Goal: Task Accomplishment & Management: Use online tool/utility

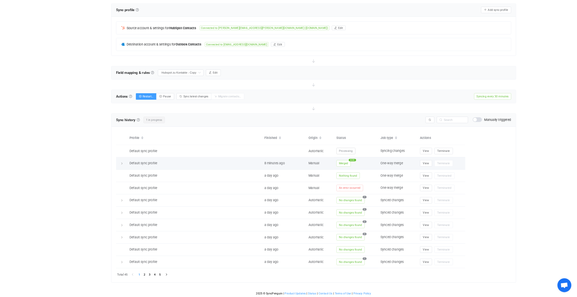
scroll to position [1668, 0]
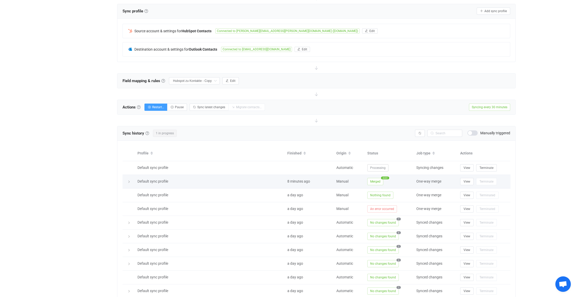
click at [127, 180] on icon at bounding box center [128, 181] width 3 height 3
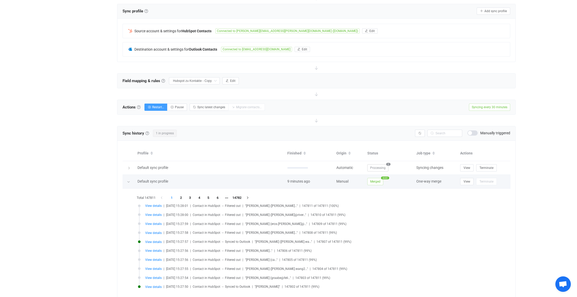
click at [128, 180] on icon at bounding box center [128, 181] width 3 height 3
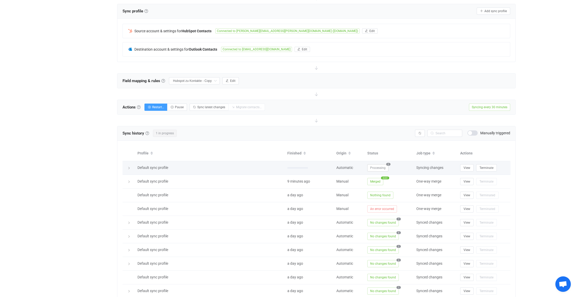
click at [129, 166] on icon at bounding box center [128, 167] width 3 height 3
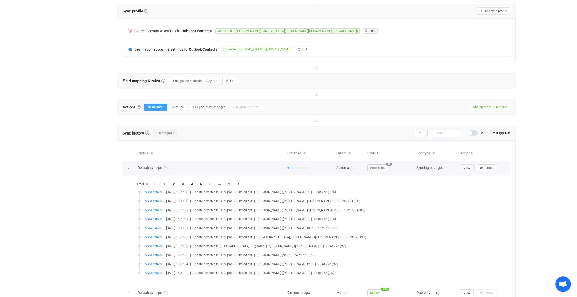
click at [129, 166] on icon at bounding box center [128, 167] width 3 height 3
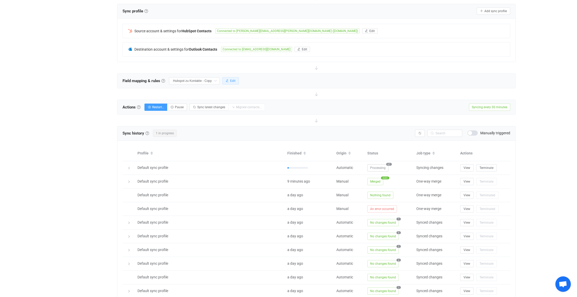
click at [233, 79] on span "Edit" at bounding box center [232, 81] width 5 height 4
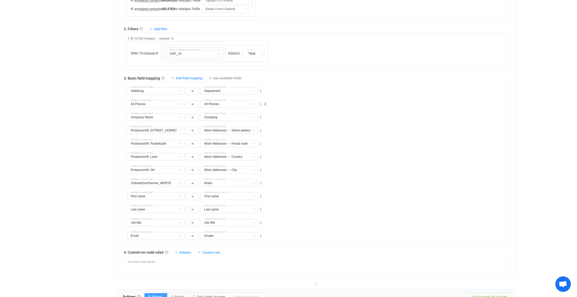
scroll to position [284, 0]
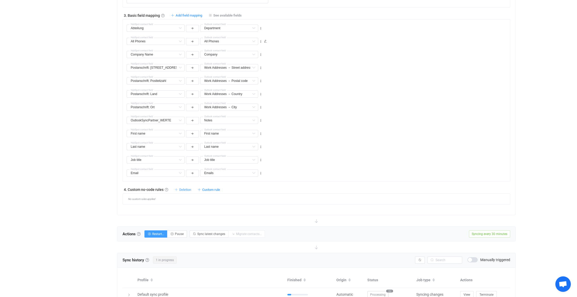
click at [187, 188] on span "Deletion" at bounding box center [185, 190] width 12 height 4
click at [143, 210] on li "Delete contact from Outlook if …" at bounding box center [159, 210] width 63 height 9
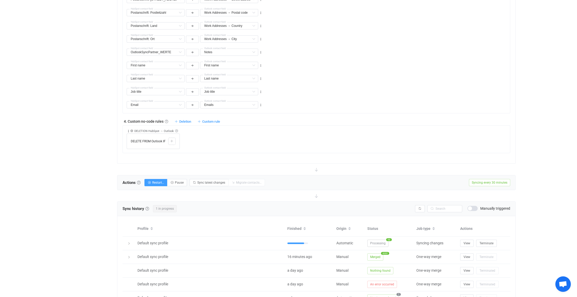
scroll to position [361, 0]
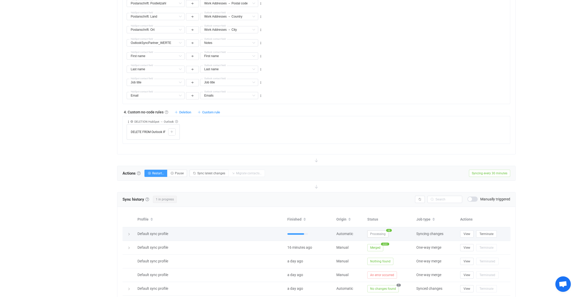
click at [130, 232] on icon at bounding box center [128, 233] width 3 height 3
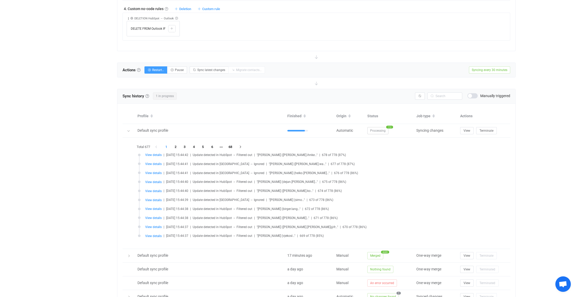
scroll to position [490, 0]
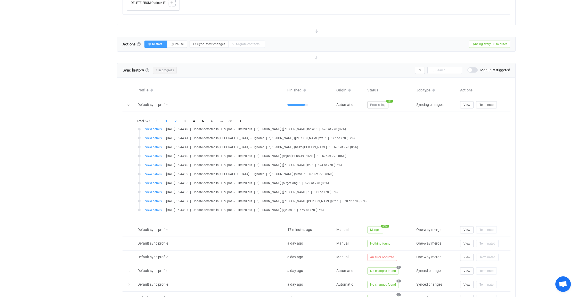
click at [177, 118] on li "2" at bounding box center [175, 120] width 9 height 7
click at [183, 119] on li "3" at bounding box center [184, 120] width 9 height 7
click at [193, 119] on li "4" at bounding box center [193, 120] width 9 height 7
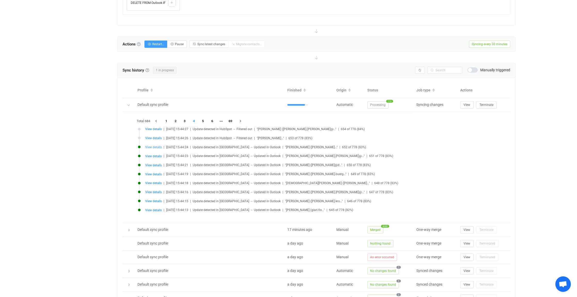
click at [155, 146] on span "View details" at bounding box center [153, 147] width 17 height 4
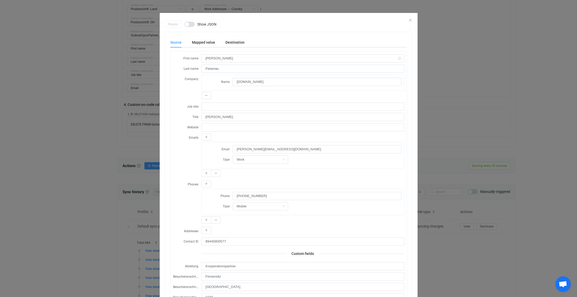
scroll to position [361, 0]
click at [410, 19] on icon "Close" at bounding box center [410, 20] width 4 height 4
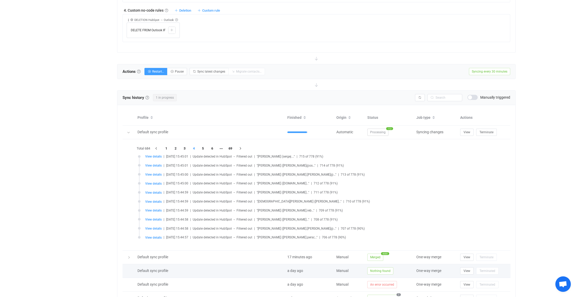
scroll to position [490, 0]
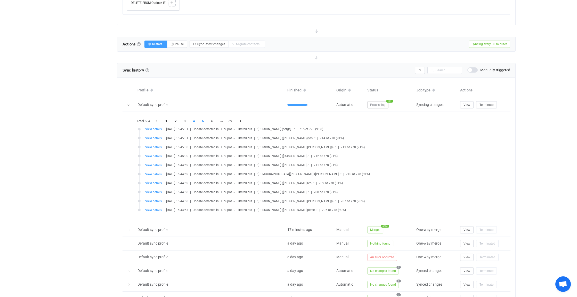
click at [203, 118] on li "5" at bounding box center [202, 120] width 9 height 7
click at [211, 119] on li "6" at bounding box center [212, 120] width 9 height 7
click at [213, 118] on li "7" at bounding box center [212, 120] width 9 height 7
click at [212, 119] on li "8" at bounding box center [212, 120] width 9 height 7
click at [213, 119] on li "9" at bounding box center [212, 120] width 9 height 7
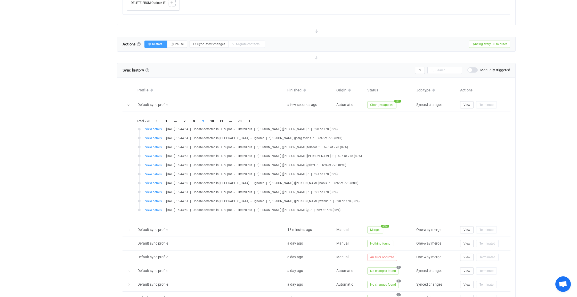
click at [213, 119] on li "10" at bounding box center [212, 120] width 9 height 7
click at [213, 119] on li "11" at bounding box center [212, 120] width 9 height 7
click at [213, 119] on li "12" at bounding box center [212, 120] width 9 height 7
click at [213, 119] on li "13" at bounding box center [212, 120] width 9 height 7
click at [154, 190] on span "View details" at bounding box center [153, 192] width 17 height 4
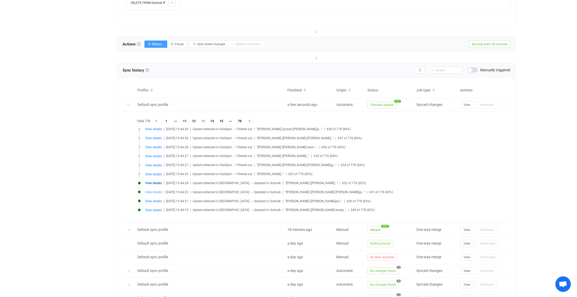
type input "[PERSON_NAME]"
type input "Damm"
type input "BME"
type input "Senior Account Manager"
type input "Frau"
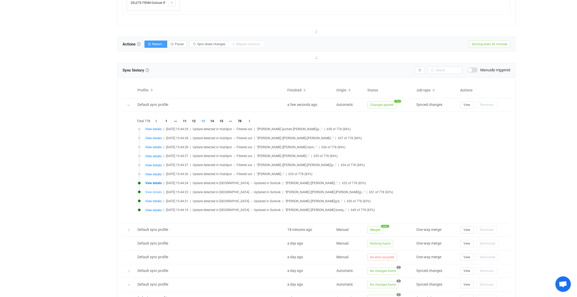
type input "[PERSON_NAME][EMAIL_ADDRESS][PERSON_NAME][DOMAIN_NAME]"
type input "[PHONE_NUMBER]"
type input "Work"
type input "89404133893"
type input "Eschborn"
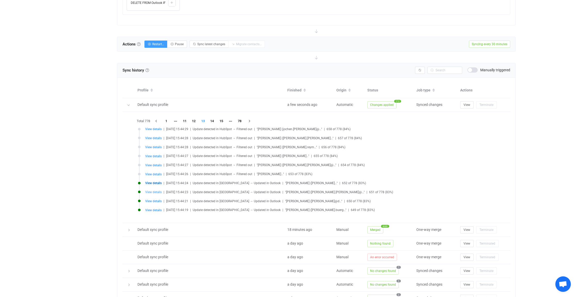
type input "65760"
type input "[STREET_ADDRESS]"
type textarea "Kooperationspartner 7Q1 beim BME und bei den Kontakten"
type input "[GEOGRAPHIC_DATA]"
type input "[PERSON_NAME];[PERSON_NAME]"
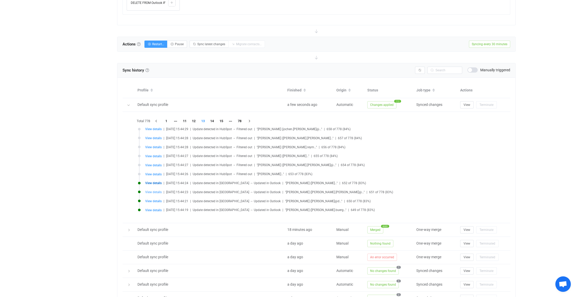
type textarea "WOBO, KLDI, [PERSON_NAME]"
type input "[GEOGRAPHIC_DATA]"
type input "Eschborn"
type input "65760"
type input "[STREET_ADDRESS]"
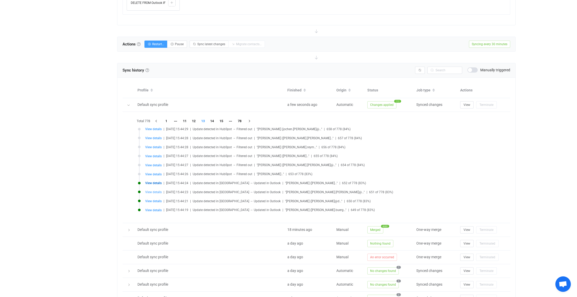
type input "valid"
type input "BME Akademie GmbH"
type input "[PERSON_NAME][EMAIL_ADDRESS][PERSON_NAME][DOMAIN_NAME]"
type input "Frau"
type input "89404133893"
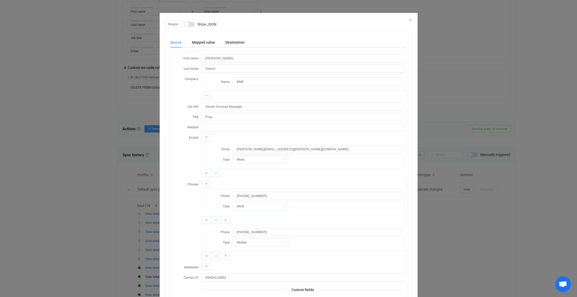
scroll to position [335, 0]
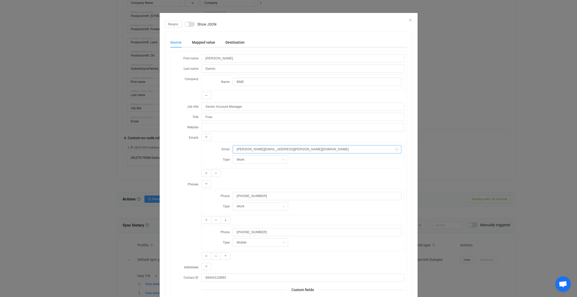
drag, startPoint x: 274, startPoint y: 148, endPoint x: 234, endPoint y: 149, distance: 39.5
click at [234, 149] on input "[PERSON_NAME][EMAIL_ADDRESS][PERSON_NAME][DOMAIN_NAME]" at bounding box center [317, 149] width 169 height 8
click at [409, 19] on icon "Close" at bounding box center [410, 20] width 4 height 4
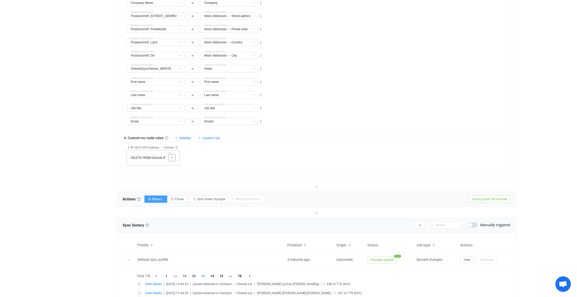
click at [173, 156] on icon at bounding box center [171, 157] width 3 height 3
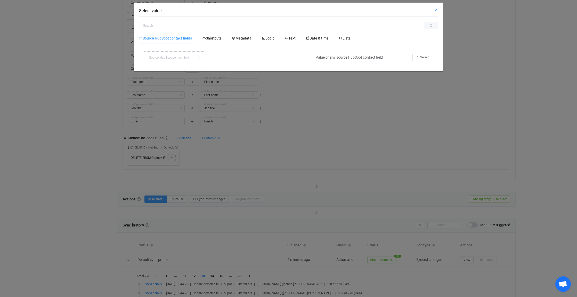
click at [436, 9] on icon "Close" at bounding box center [436, 10] width 4 height 4
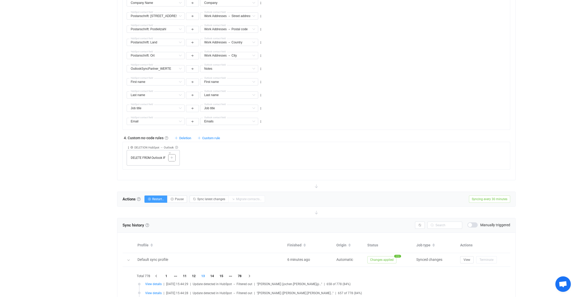
click at [171, 156] on icon at bounding box center [171, 157] width 3 height 3
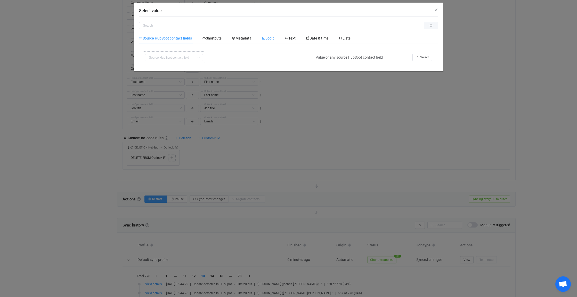
click at [270, 37] on span "Logic" at bounding box center [268, 38] width 13 height 4
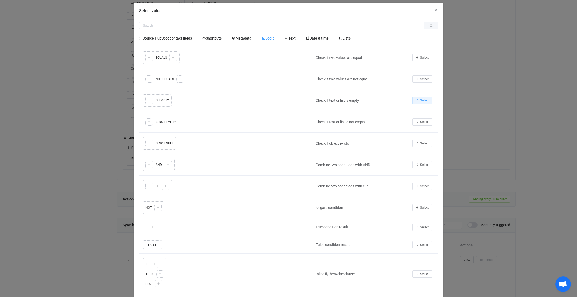
click at [423, 99] on span "Select" at bounding box center [424, 101] width 9 height 4
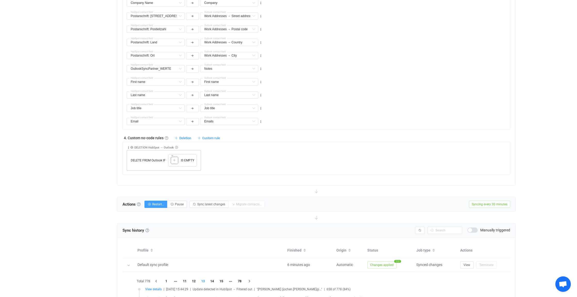
click at [172, 159] on div at bounding box center [174, 160] width 5 height 5
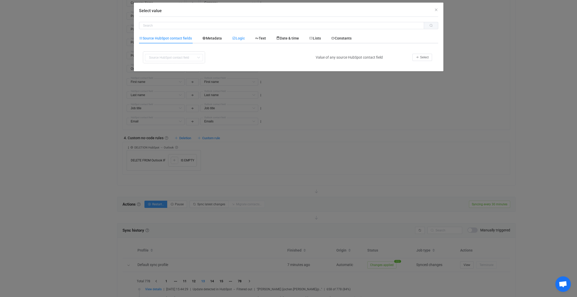
click at [244, 38] on span "Logic" at bounding box center [238, 38] width 13 height 4
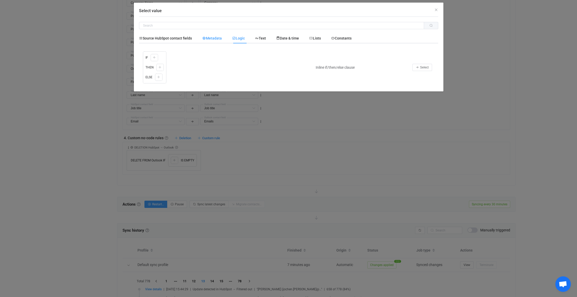
click at [0, 0] on span "Metadata" at bounding box center [0, 0] width 0 height 0
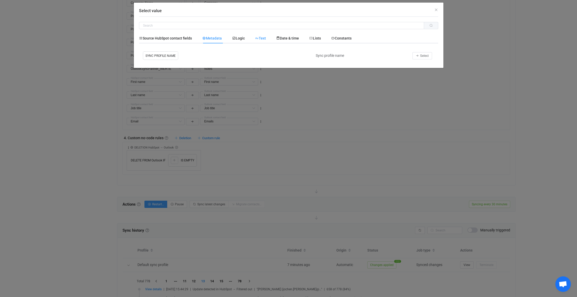
click at [0, 0] on span "Text" at bounding box center [0, 0] width 0 height 0
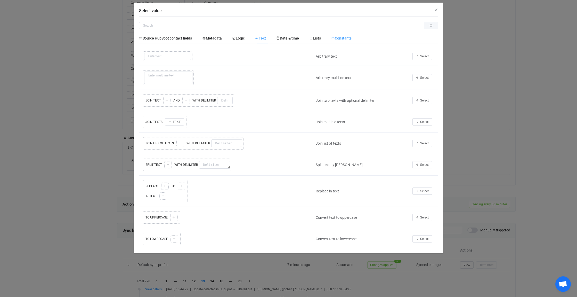
click at [352, 38] on span "Constants" at bounding box center [341, 38] width 20 height 4
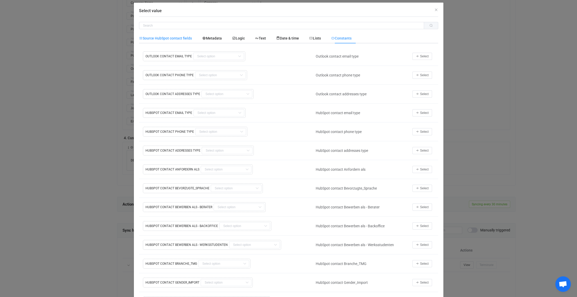
click at [0, 0] on span "Source HubSpot contact fields" at bounding box center [0, 0] width 0 height 0
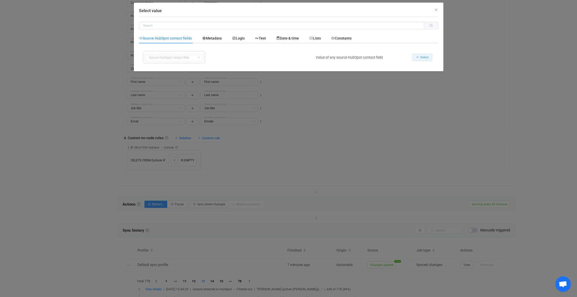
click at [425, 58] on span "Select" at bounding box center [424, 57] width 9 height 4
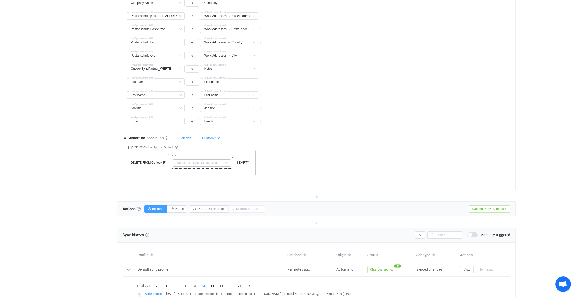
click at [226, 161] on icon at bounding box center [226, 162] width 6 height 7
click at [192, 174] on span "OSP_JA" at bounding box center [189, 174] width 13 height 4
type input "OSP_JA"
click at [172, 154] on icon at bounding box center [172, 155] width 3 height 3
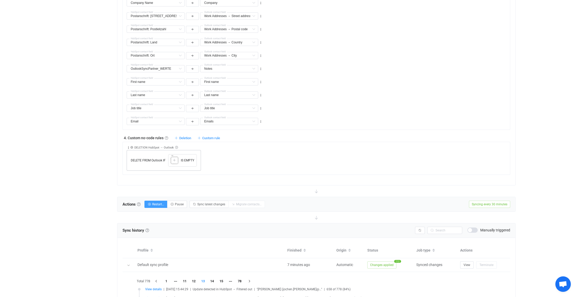
click at [175, 159] on icon at bounding box center [174, 160] width 3 height 3
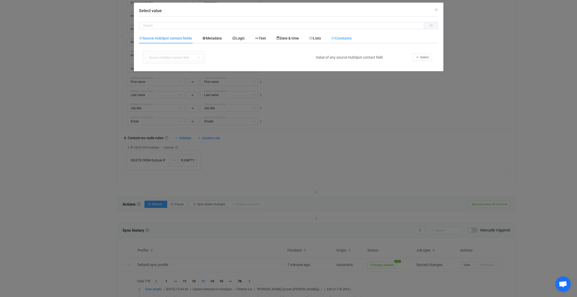
click at [348, 38] on span "Constants" at bounding box center [341, 38] width 20 height 4
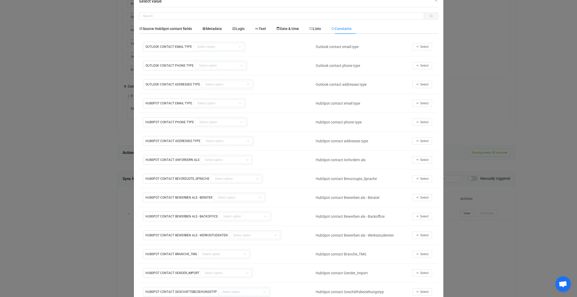
scroll to position [0, 0]
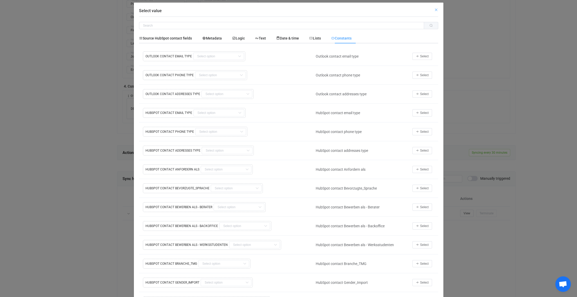
click at [434, 9] on icon "Close" at bounding box center [436, 10] width 4 height 4
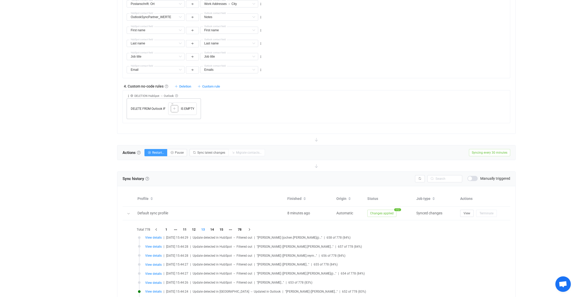
click at [174, 107] on icon at bounding box center [174, 108] width 3 height 3
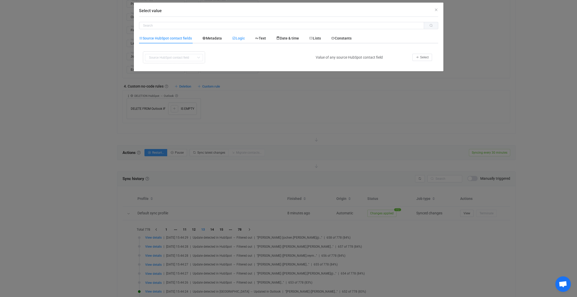
click at [241, 37] on span "Logic" at bounding box center [238, 38] width 13 height 4
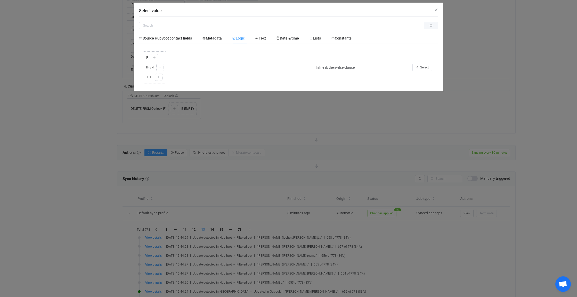
click at [0, 0] on span "Logic" at bounding box center [0, 0] width 0 height 0
click at [270, 35] on div "Text" at bounding box center [260, 38] width 21 height 10
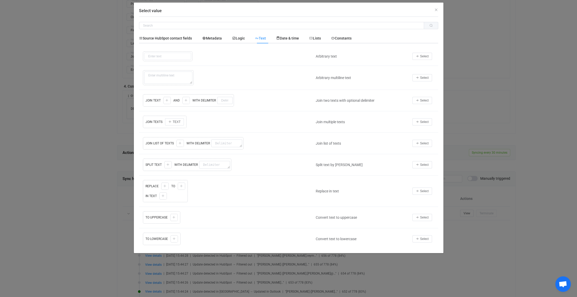
click at [433, 9] on div "Select value" at bounding box center [289, 10] width 310 height 14
click at [436, 9] on icon "Close" at bounding box center [436, 10] width 4 height 4
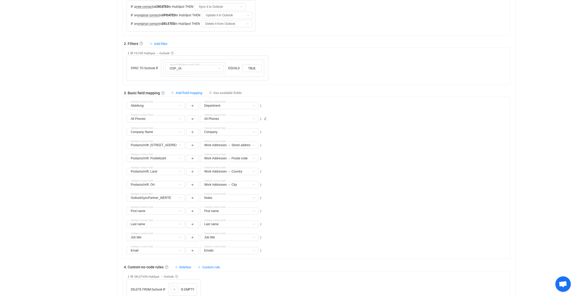
scroll to position [284, 0]
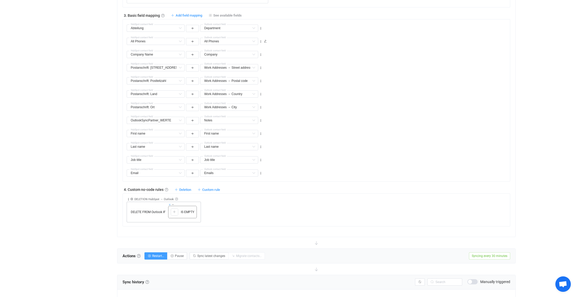
click at [170, 203] on icon at bounding box center [169, 204] width 3 height 3
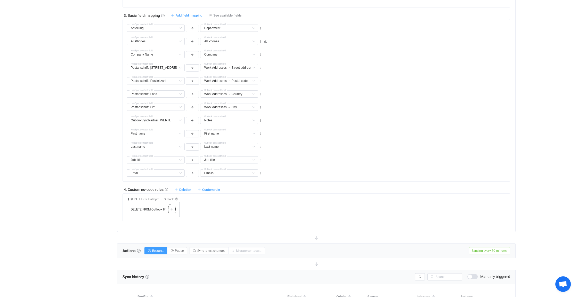
click at [171, 208] on icon at bounding box center [171, 209] width 3 height 3
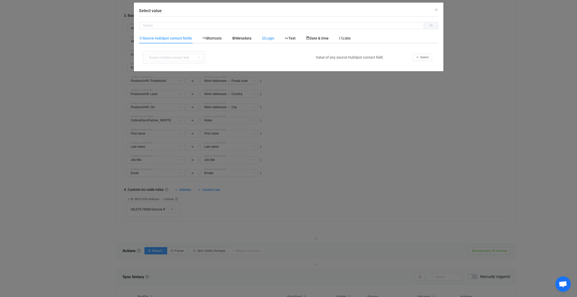
click at [270, 37] on span "Logic" at bounding box center [268, 38] width 13 height 4
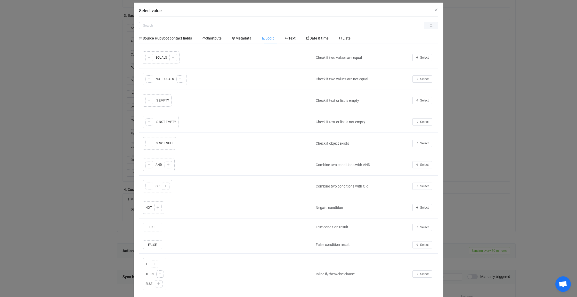
click at [157, 56] on div "Copy Cut Replace TYPE MISMATCH Copy Cut Paste TYPE MISMATCH Select value EQUALS…" at bounding box center [226, 57] width 169 height 15
click at [420, 55] on button "Select" at bounding box center [423, 57] width 20 height 7
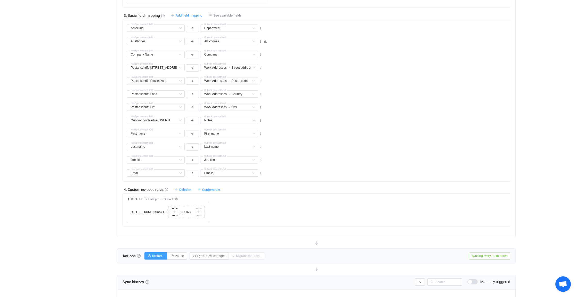
click at [175, 210] on icon at bounding box center [174, 211] width 3 height 3
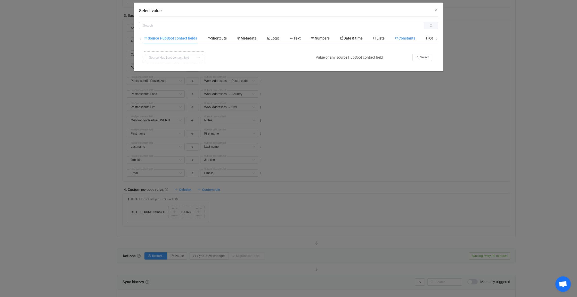
click at [409, 37] on span "Constants" at bounding box center [405, 38] width 20 height 4
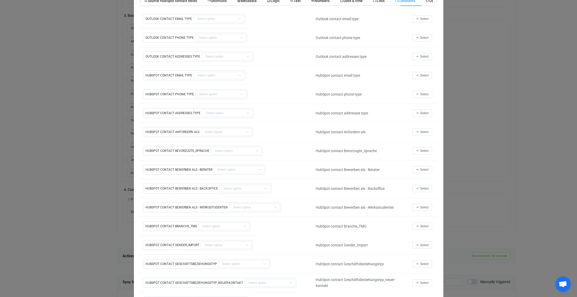
scroll to position [0, 0]
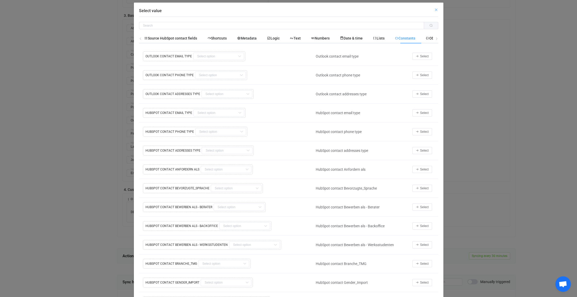
click at [434, 10] on icon "Close" at bounding box center [436, 10] width 4 height 4
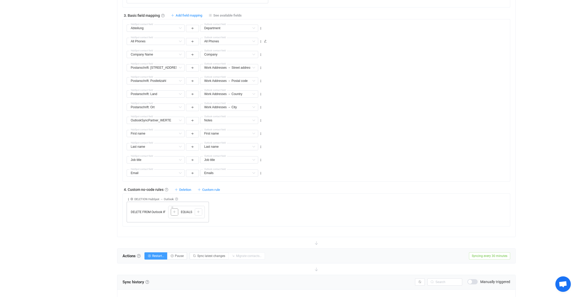
click at [174, 211] on icon at bounding box center [174, 211] width 3 height 3
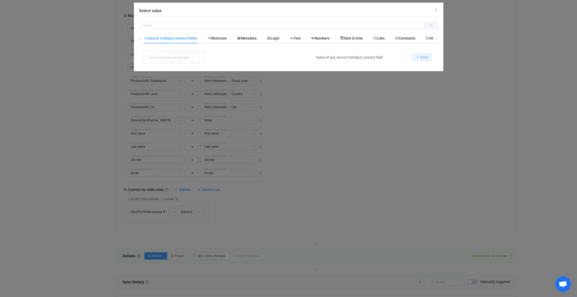
drag, startPoint x: 424, startPoint y: 56, endPoint x: 300, endPoint y: 229, distance: 213.6
click at [424, 55] on button "Select" at bounding box center [423, 57] width 20 height 7
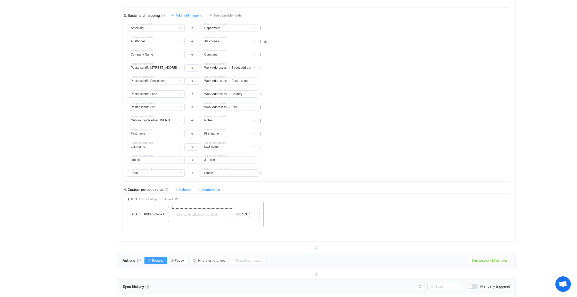
click at [224, 212] on icon at bounding box center [226, 214] width 6 height 7
click at [194, 224] on span "OSP_JA" at bounding box center [189, 226] width 13 height 4
type input "OSP_JA"
click at [255, 212] on div at bounding box center [253, 214] width 5 height 5
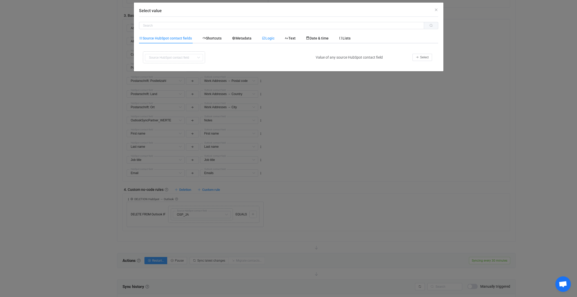
click at [273, 37] on span "Logic" at bounding box center [268, 38] width 13 height 4
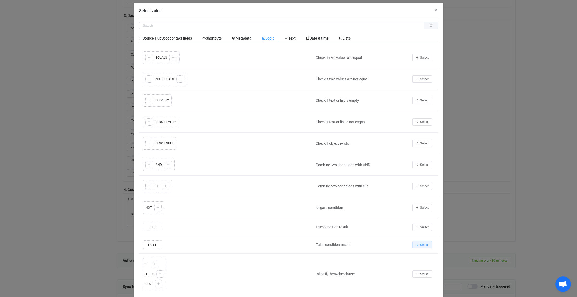
click at [425, 243] on span "Select" at bounding box center [424, 245] width 9 height 4
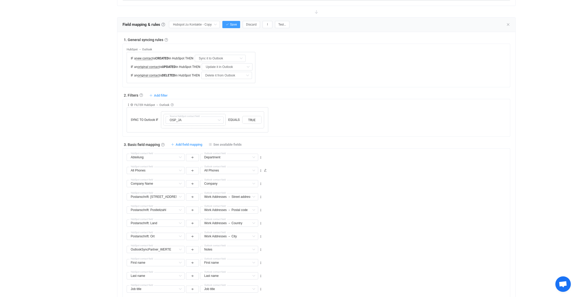
scroll to position [77, 0]
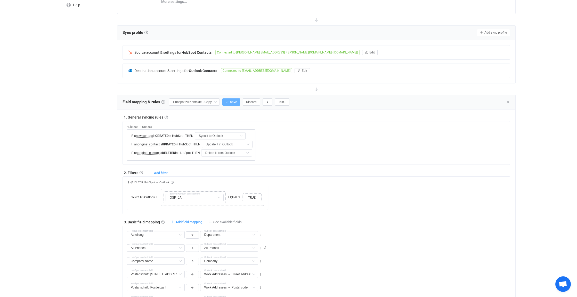
click at [232, 103] on button "Save" at bounding box center [231, 101] width 18 height 7
click at [509, 100] on icon at bounding box center [508, 102] width 4 height 4
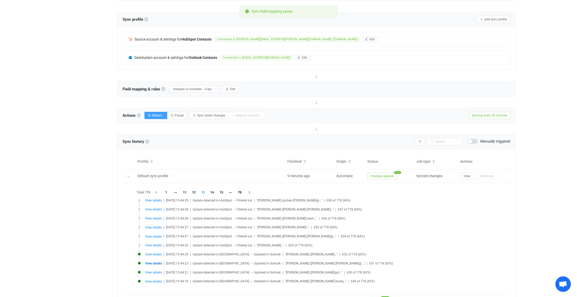
scroll to position [103, 0]
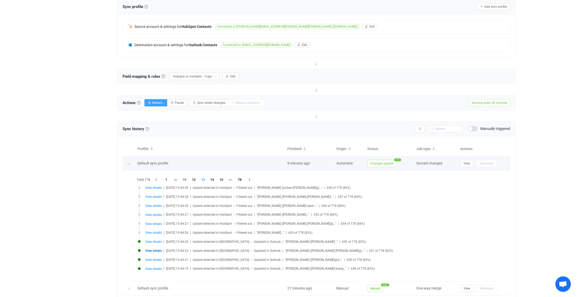
click at [127, 162] on icon at bounding box center [128, 163] width 3 height 3
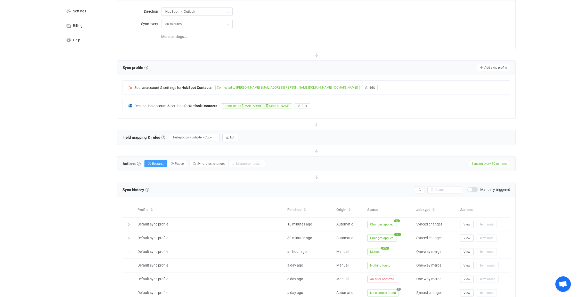
scroll to position [52, 0]
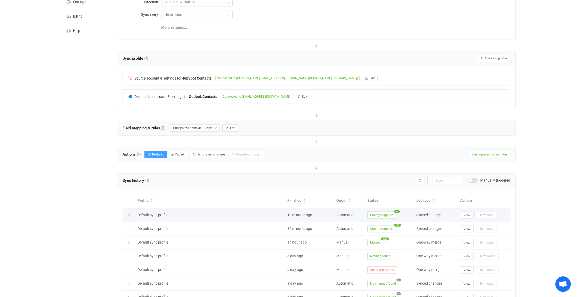
click at [130, 214] on icon at bounding box center [128, 215] width 3 height 3
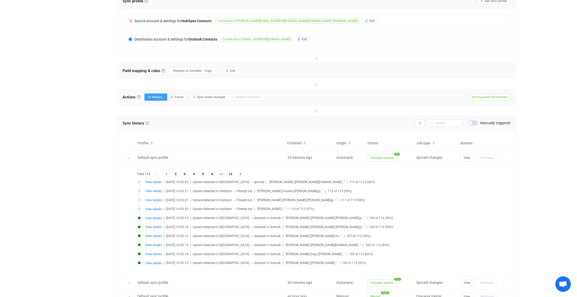
scroll to position [129, 0]
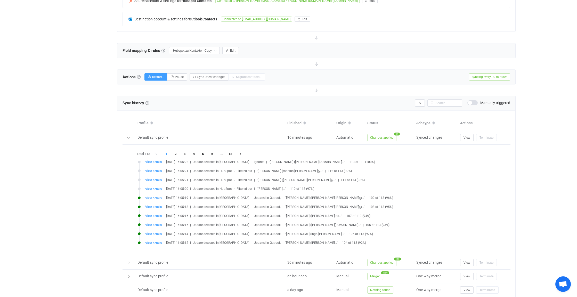
click at [154, 196] on span "View details" at bounding box center [153, 198] width 17 height 4
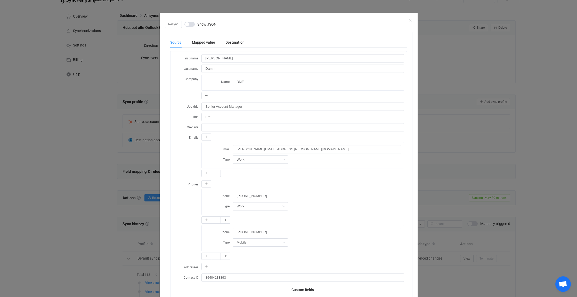
scroll to position [0, 0]
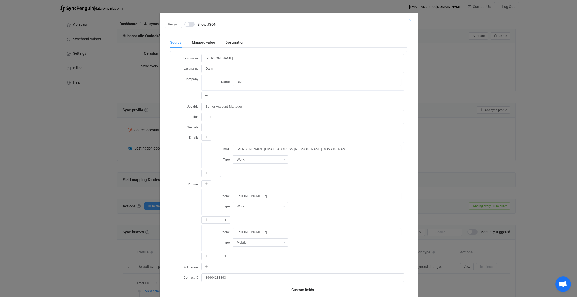
click at [408, 20] on icon "Close" at bounding box center [410, 20] width 4 height 4
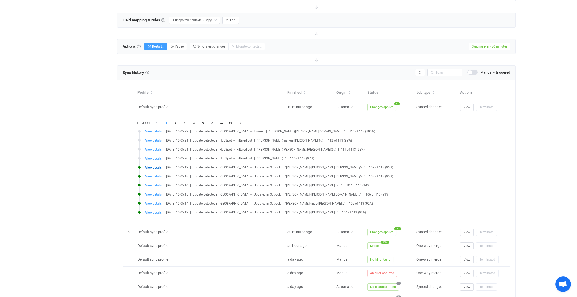
scroll to position [129, 0]
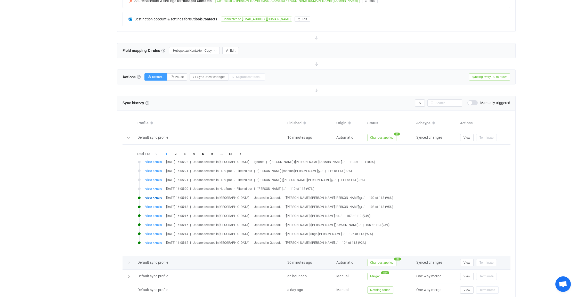
drag, startPoint x: 127, startPoint y: 136, endPoint x: 123, endPoint y: 148, distance: 12.6
click at [127, 136] on icon at bounding box center [128, 137] width 3 height 3
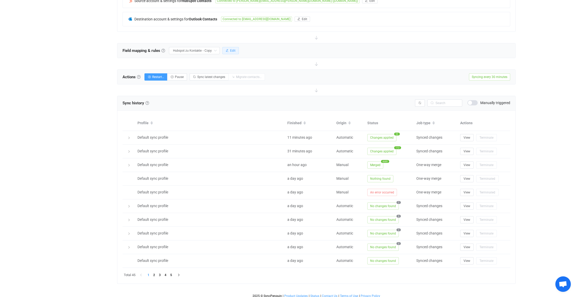
click at [235, 50] on span "Edit" at bounding box center [232, 51] width 5 height 4
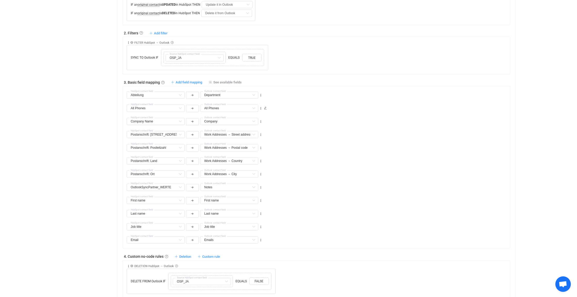
scroll to position [232, 0]
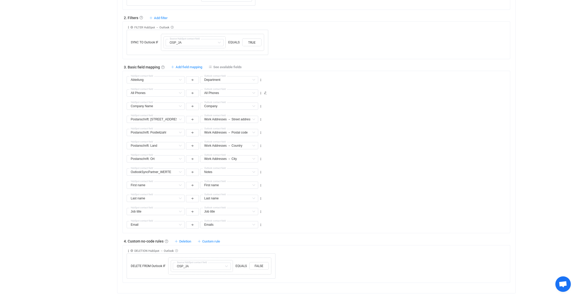
click at [176, 249] on link at bounding box center [176, 250] width 3 height 3
click at [323, 264] on div "Collapse Move up Move down Delete Rule description DELETION HubSpot → Outlook D…" at bounding box center [319, 261] width 384 height 33
click at [213, 240] on span "Custom rule" at bounding box center [211, 241] width 18 height 4
click at [305, 249] on div "Collapse Move up Move down Delete Rule description DELETION HubSpot → Outlook D…" at bounding box center [319, 261] width 384 height 33
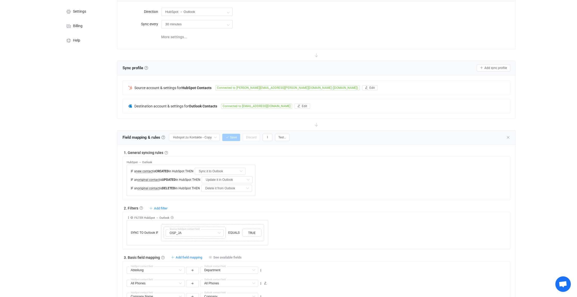
scroll to position [0, 0]
